Goal: Task Accomplishment & Management: Use online tool/utility

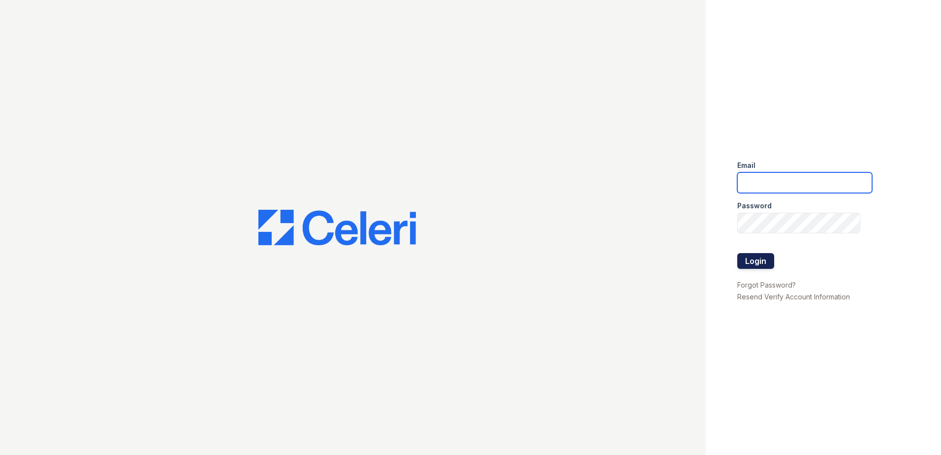
type input "[EMAIL_ADDRESS][DOMAIN_NAME]"
click at [761, 261] on button "Login" at bounding box center [756, 261] width 37 height 16
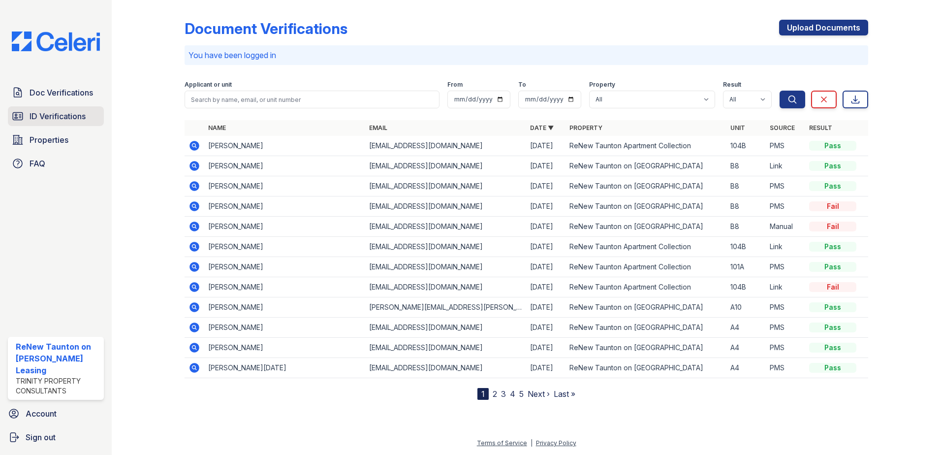
click at [76, 116] on span "ID Verifications" at bounding box center [58, 116] width 56 height 12
